Goal: Find specific page/section: Find specific page/section

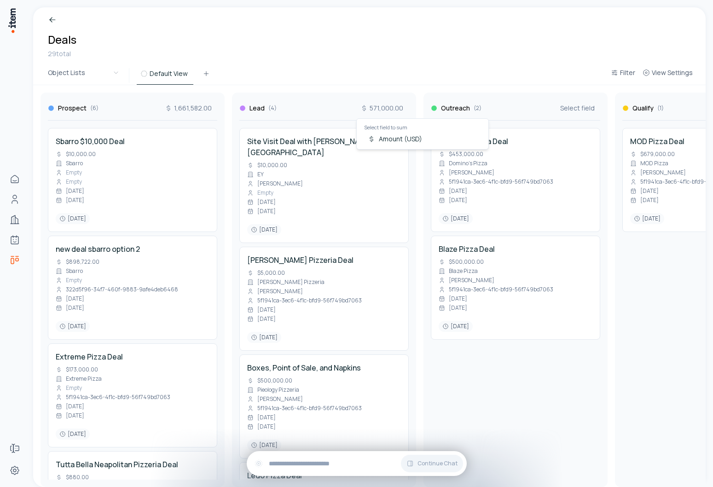
click at [335, 54] on div "Breadcrumb Deals 29 total" at bounding box center [369, 36] width 672 height 59
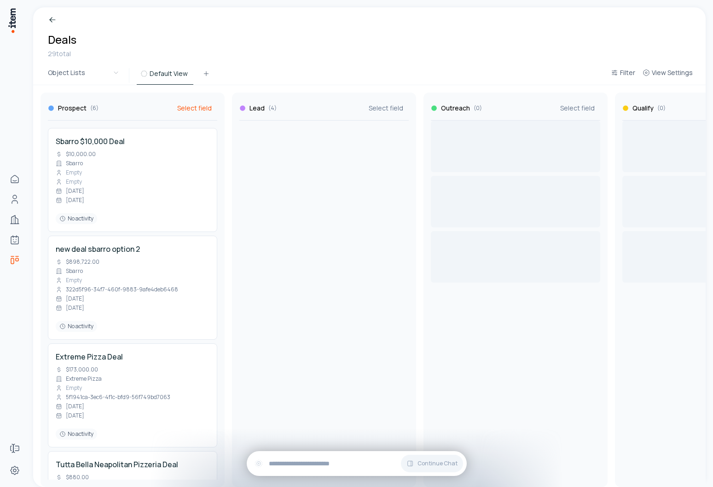
click at [189, 107] on span "Select field" at bounding box center [194, 107] width 34 height 9
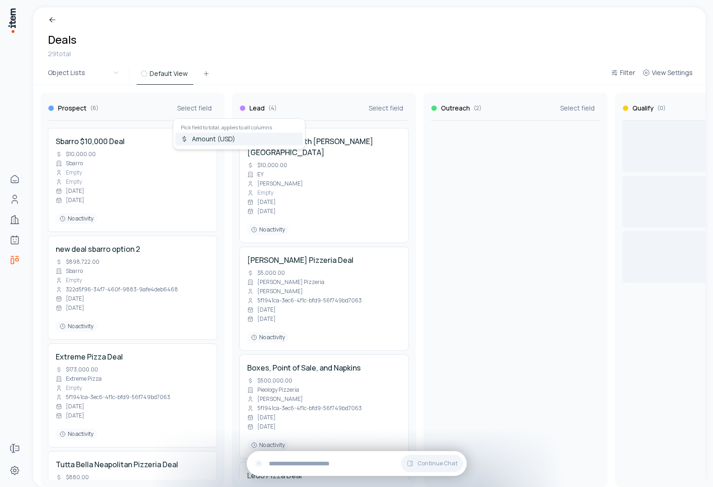
click at [214, 142] on span "Amount (USD)" at bounding box center [245, 138] width 106 height 9
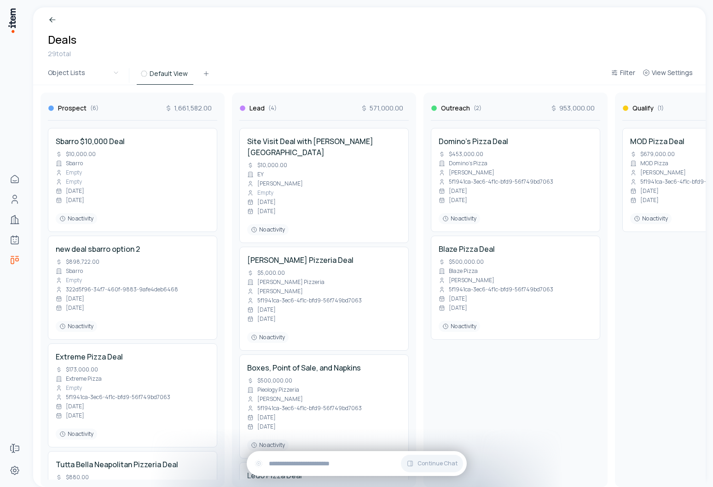
click at [303, 61] on div "Breadcrumb Deals 29 total" at bounding box center [369, 36] width 672 height 59
click at [180, 107] on span "Select field" at bounding box center [194, 107] width 34 height 9
click at [200, 143] on span "Amount (USD)" at bounding box center [245, 138] width 106 height 9
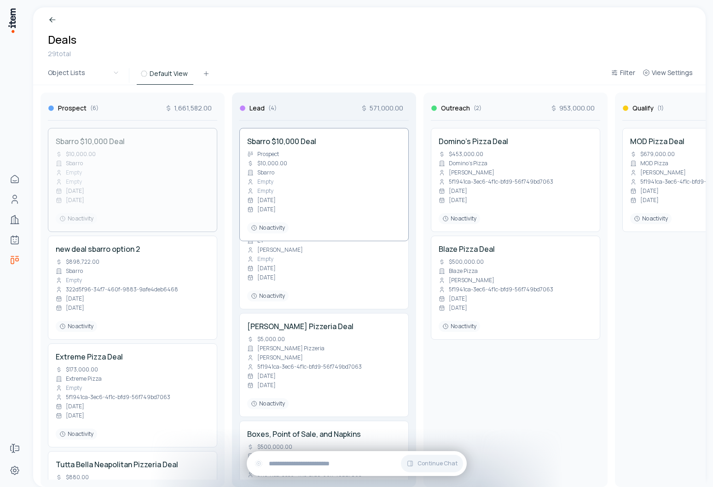
drag, startPoint x: 153, startPoint y: 158, endPoint x: 303, endPoint y: 150, distance: 149.7
